Goal: Find specific page/section: Locate a particular part of the current website

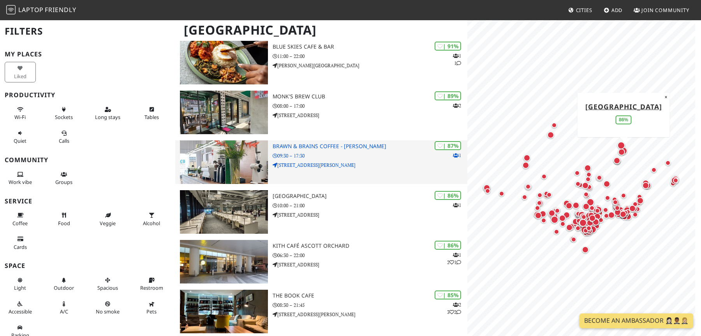
scroll to position [146, 0]
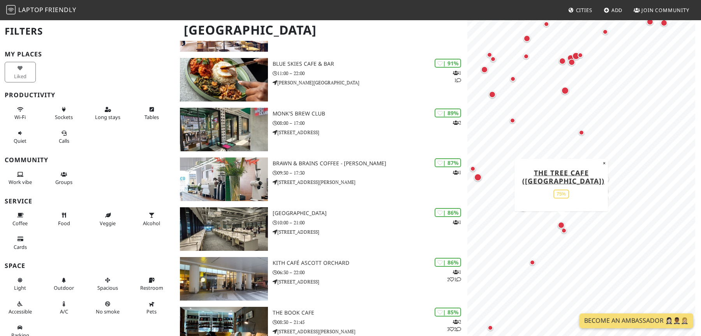
click at [557, 220] on div "Map marker" at bounding box center [561, 225] width 10 height 10
click at [559, 225] on div "Map marker" at bounding box center [560, 225] width 7 height 7
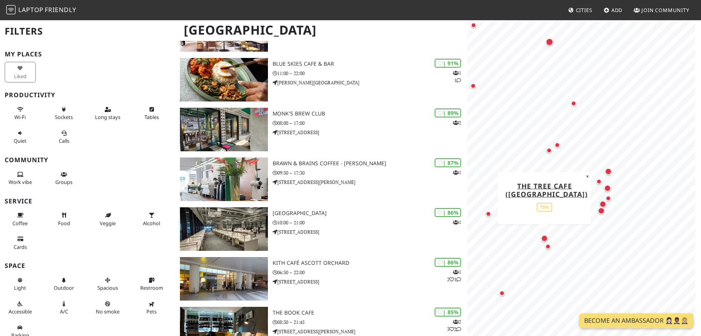
click at [543, 242] on div "Map marker" at bounding box center [544, 239] width 10 height 10
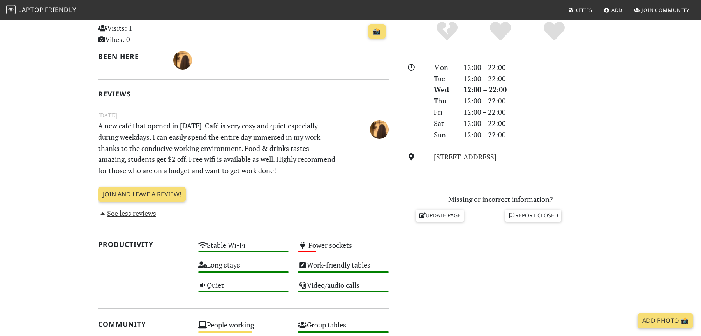
scroll to position [336, 0]
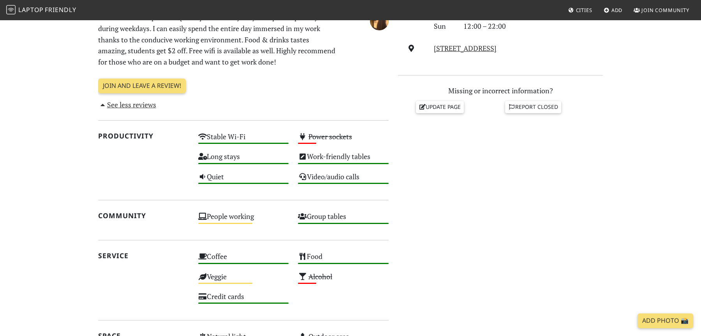
scroll to position [359, 0]
